Goal: Task Accomplishment & Management: Manage account settings

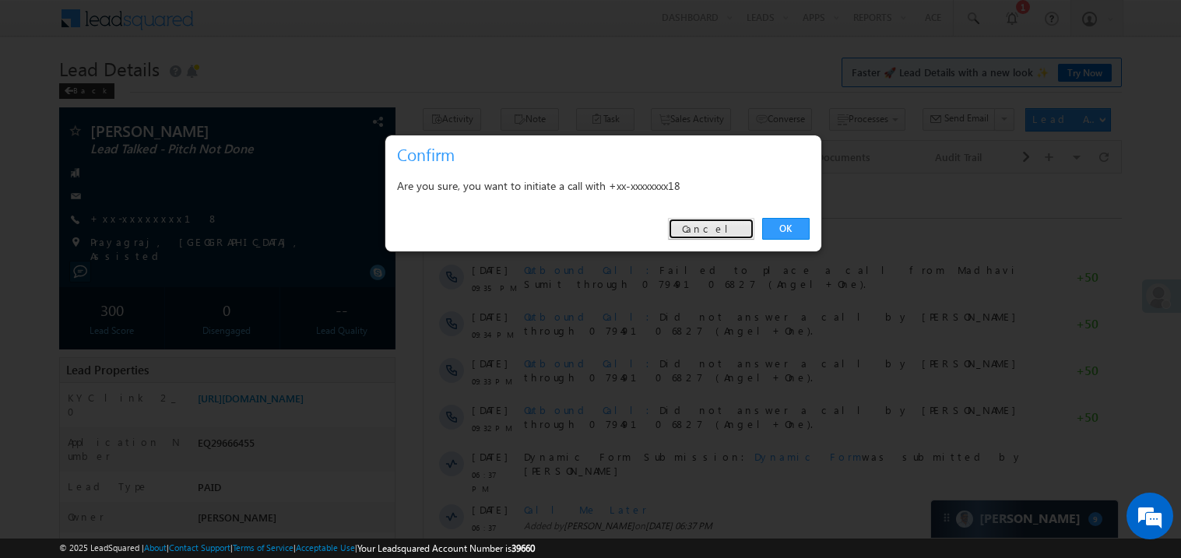
click at [709, 239] on link "Cancel" at bounding box center [711, 229] width 86 height 22
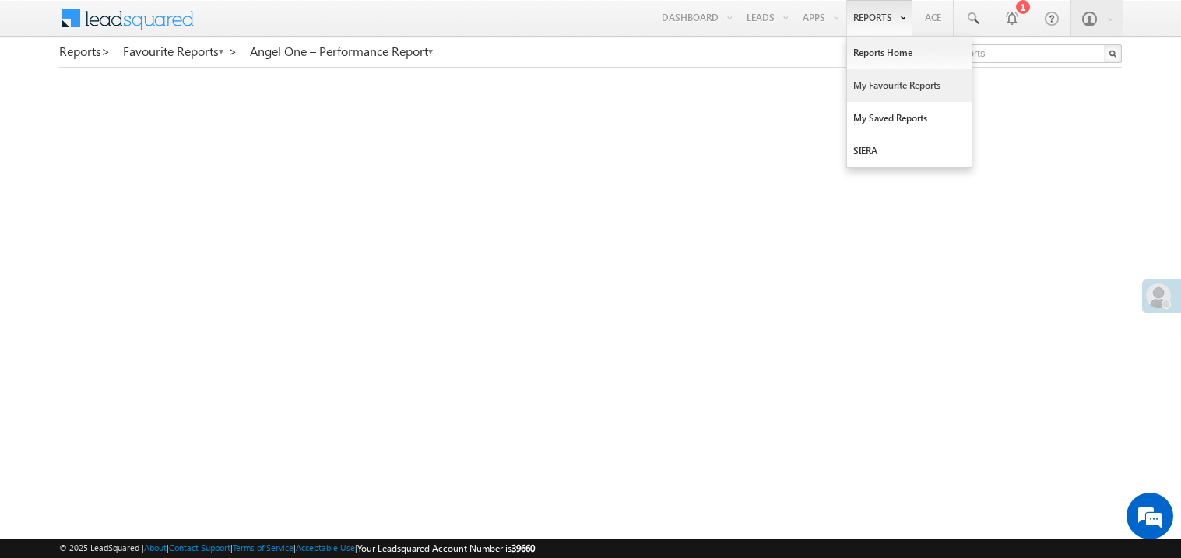
click at [882, 88] on link "My Favourite Reports" at bounding box center [909, 85] width 125 height 33
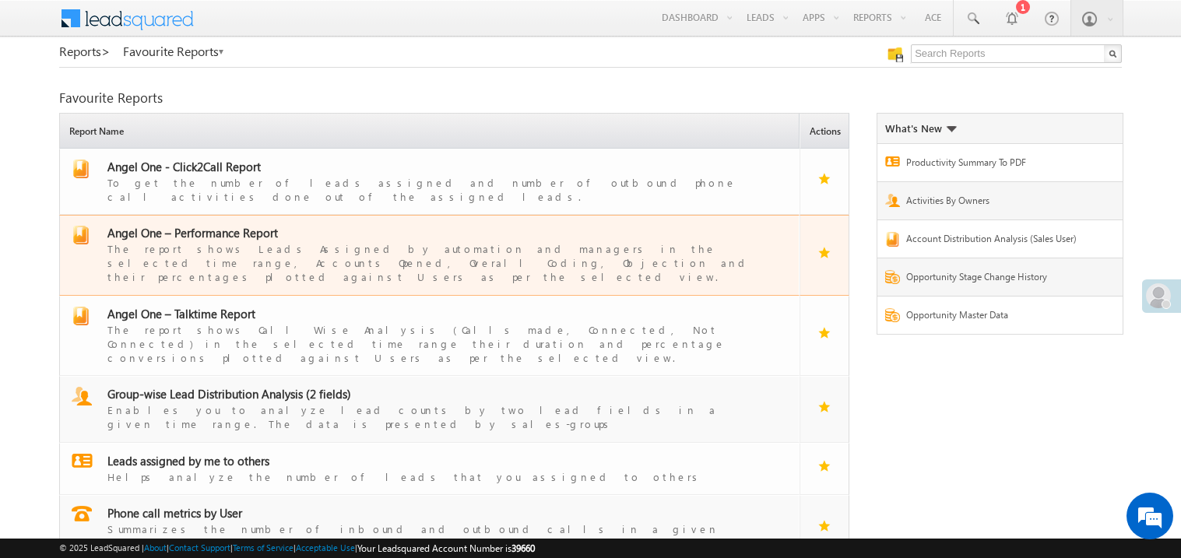
click at [200, 225] on span "Angel One – Performance Report" at bounding box center [192, 233] width 171 height 16
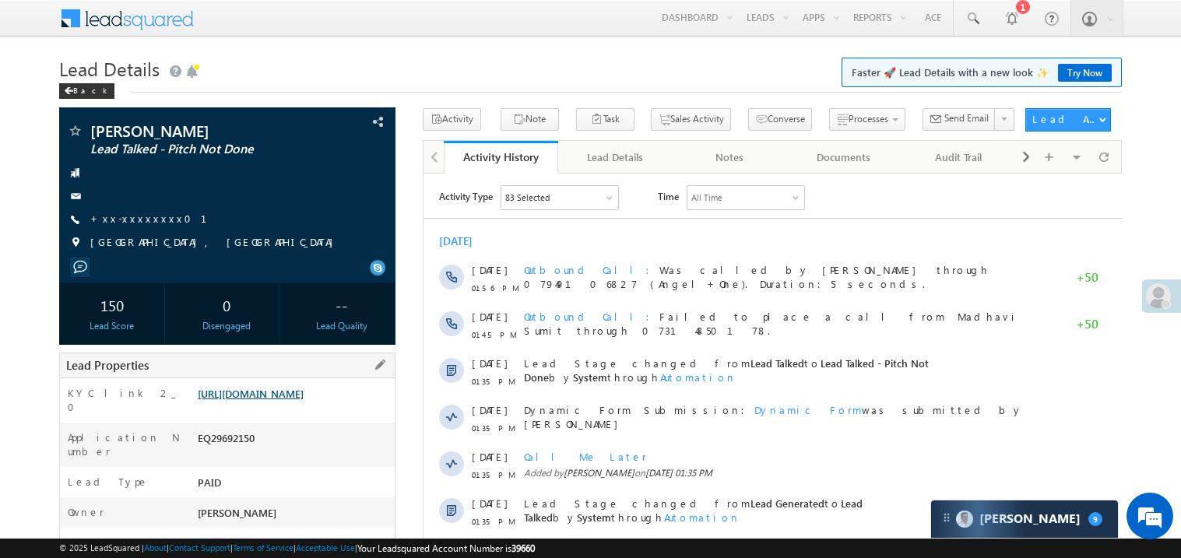
click at [286, 399] on link "https://angelbroking1-pk3em7sa.customui-test.leadsquared.com?leadId=da01dfe7-53…" at bounding box center [251, 393] width 106 height 13
click at [136, 216] on link "+xx-xxxxxxxx01" at bounding box center [158, 218] width 136 height 13
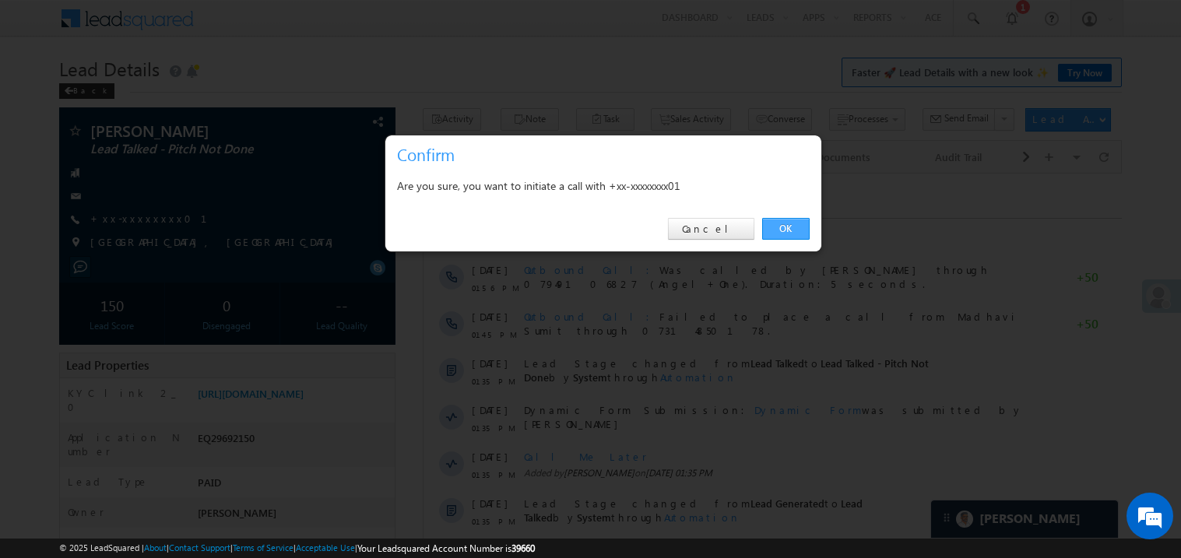
click at [792, 231] on link "OK" at bounding box center [786, 229] width 48 height 22
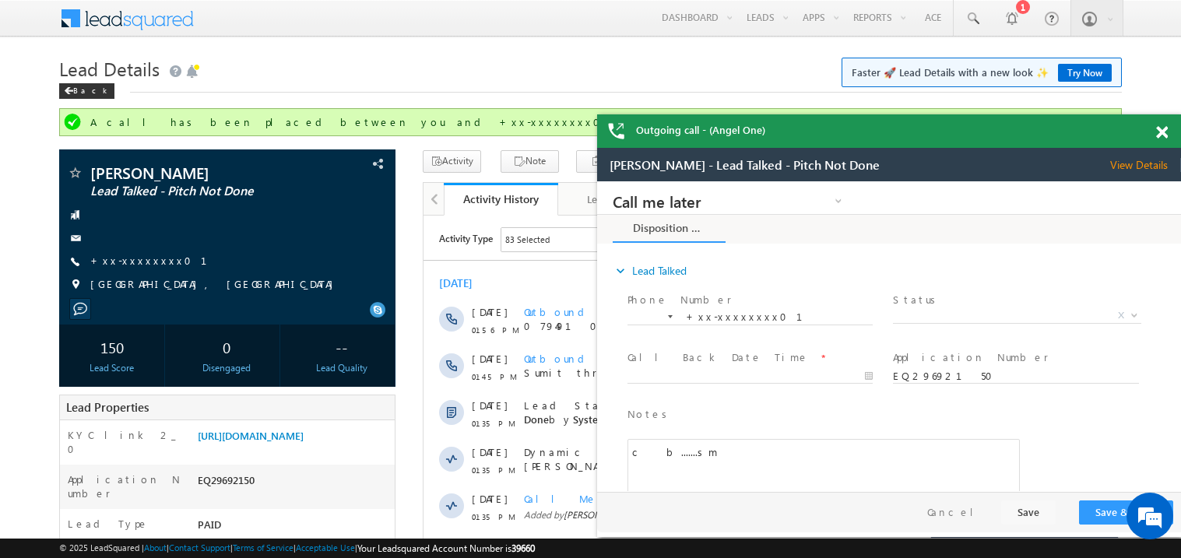
click at [1166, 135] on span at bounding box center [1163, 132] width 12 height 13
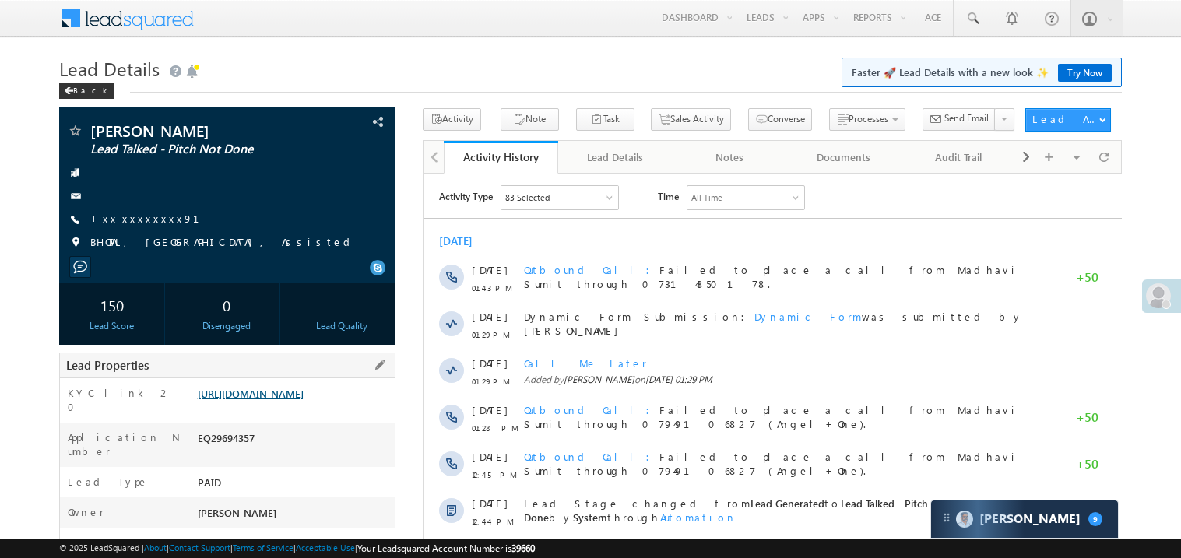
click at [288, 400] on link "[URL][DOMAIN_NAME]" at bounding box center [251, 393] width 106 height 13
click at [1079, 70] on link "Try Now" at bounding box center [1085, 73] width 54 height 18
click at [1079, 70] on link "Switching..." at bounding box center [1078, 73] width 67 height 18
